Goal: Task Accomplishment & Management: Manage account settings

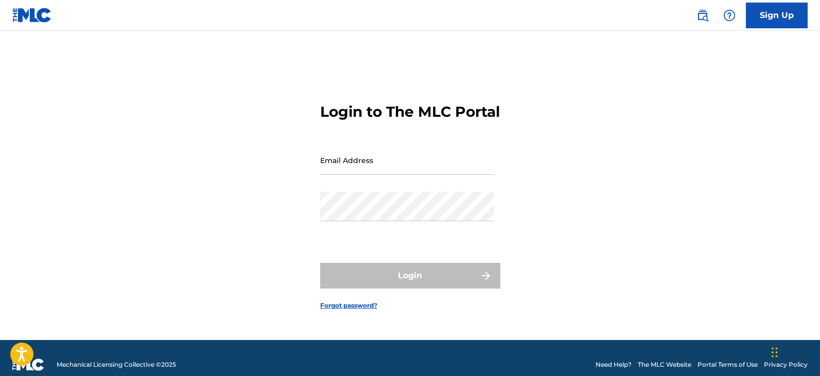
click at [380, 175] on input "Email Address" at bounding box center [407, 160] width 174 height 29
type input "lunanegra2015"
drag, startPoint x: 393, startPoint y: 179, endPoint x: 294, endPoint y: 169, distance: 98.7
click at [294, 169] on div "Login to The MLC Portal Email Address lunanegra2015 Password Login Forgot passw…" at bounding box center [410, 198] width 720 height 283
click at [334, 170] on input "Email Address" at bounding box center [407, 160] width 174 height 29
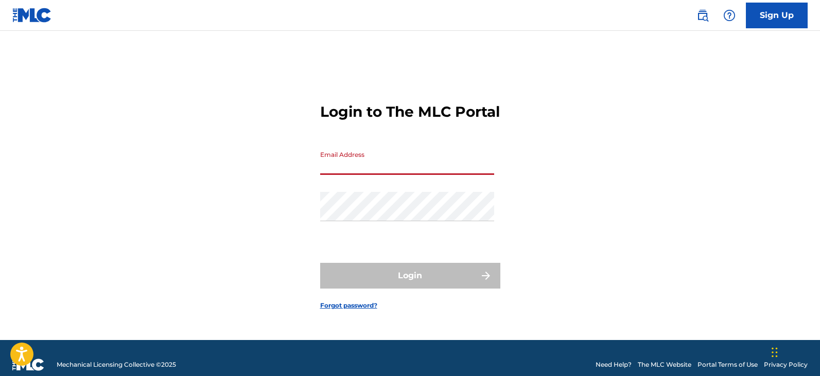
type input "[EMAIL_ADDRESS][DOMAIN_NAME]"
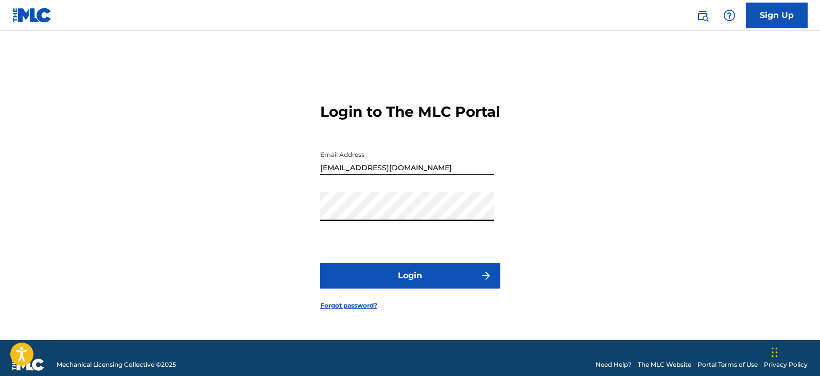
click at [485, 282] on img "submit" at bounding box center [485, 276] width 12 height 12
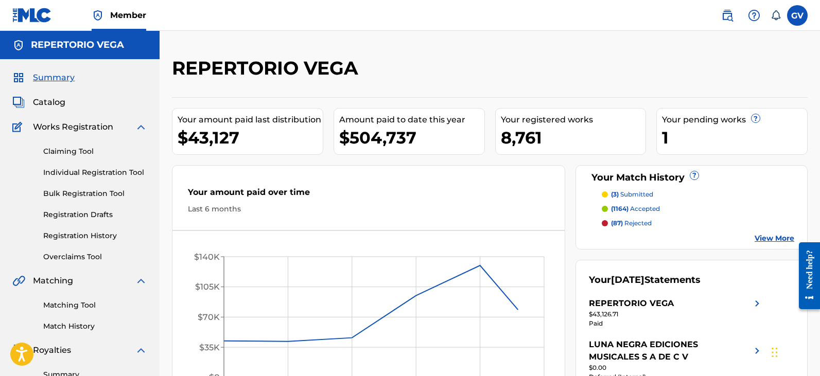
click at [49, 100] on span "Catalog" at bounding box center [49, 102] width 32 height 12
